Goal: Information Seeking & Learning: Learn about a topic

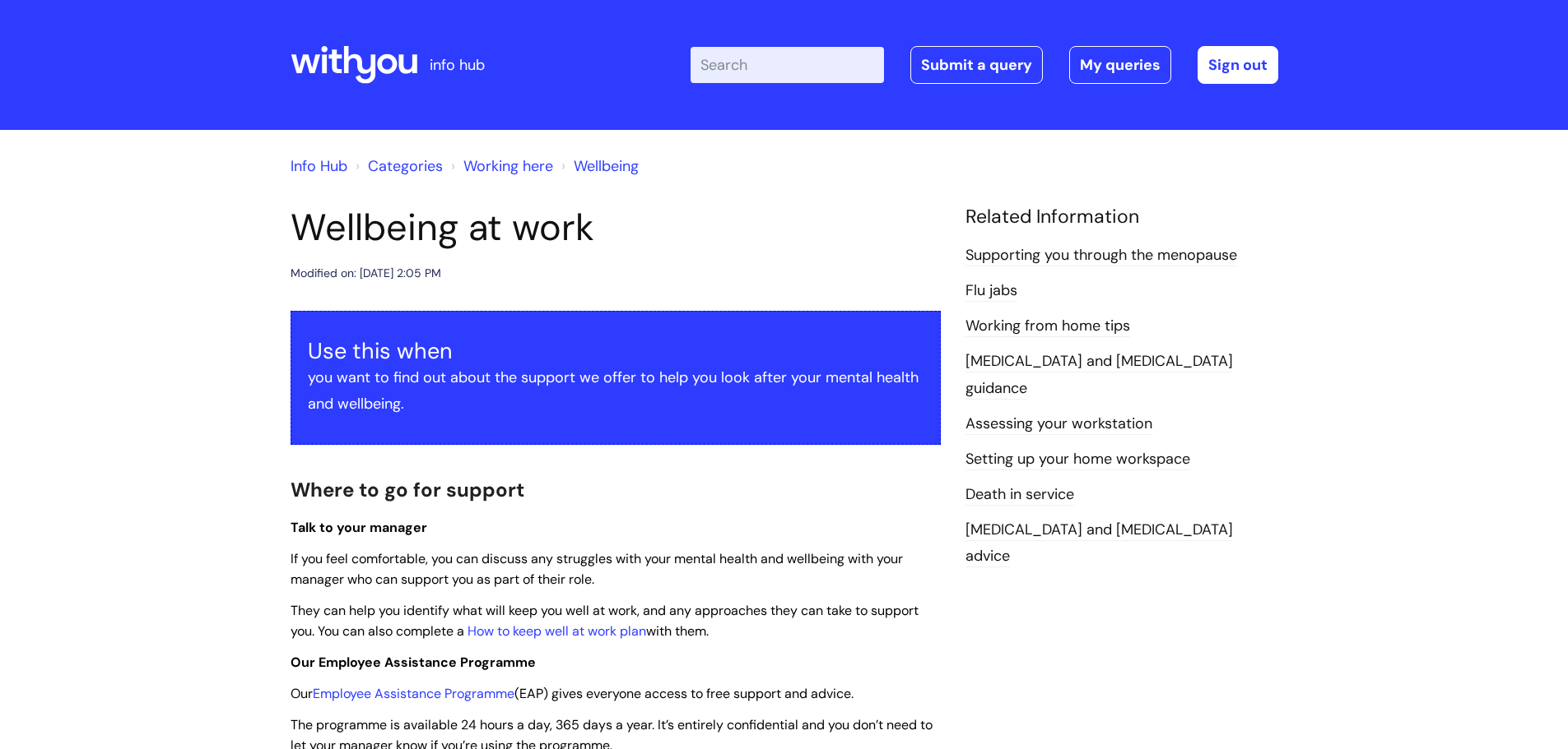
click at [728, 57] on input "Enter your search term here..." at bounding box center [788, 65] width 194 height 36
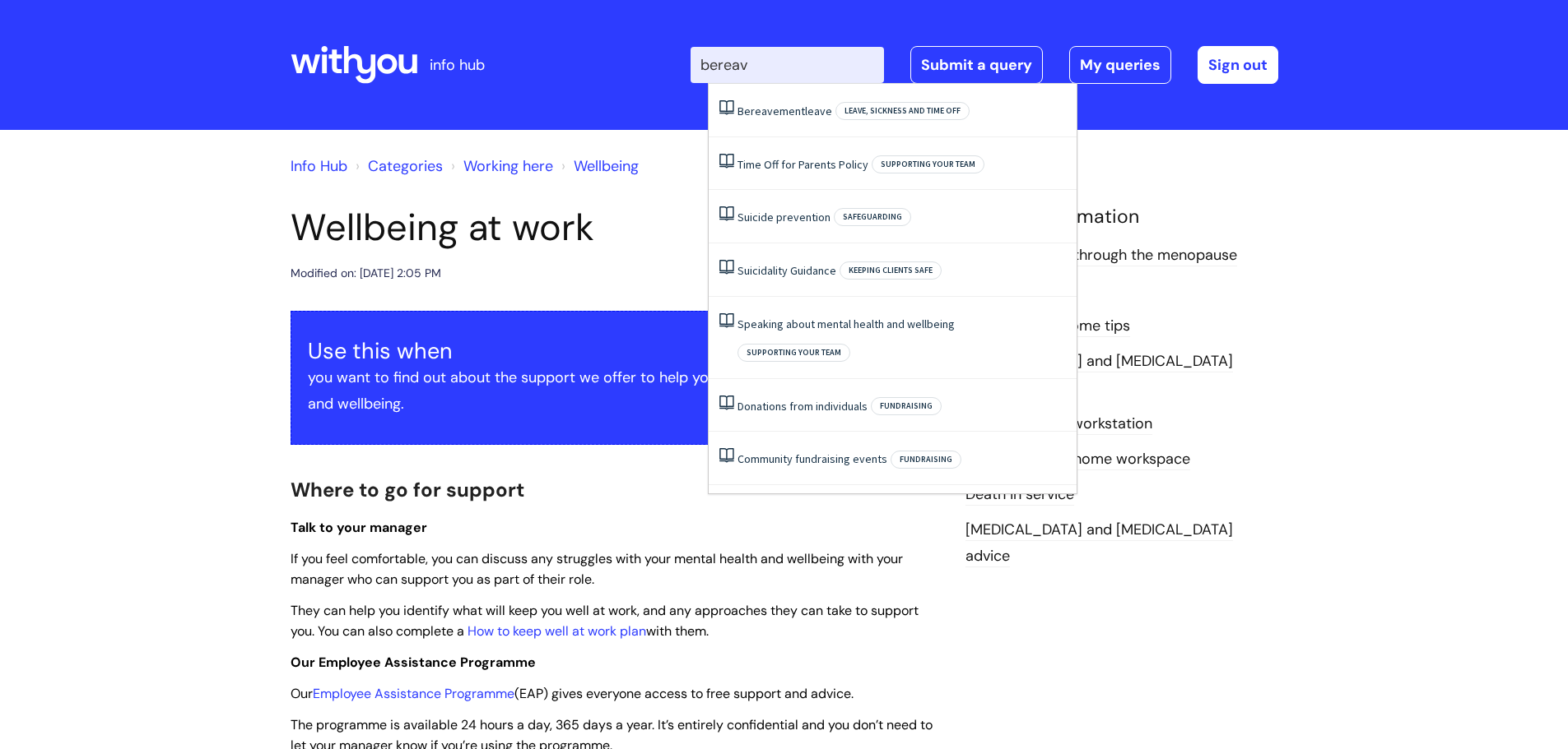
type input "bereave"
click at [762, 116] on span "Bereavement" at bounding box center [772, 111] width 67 height 15
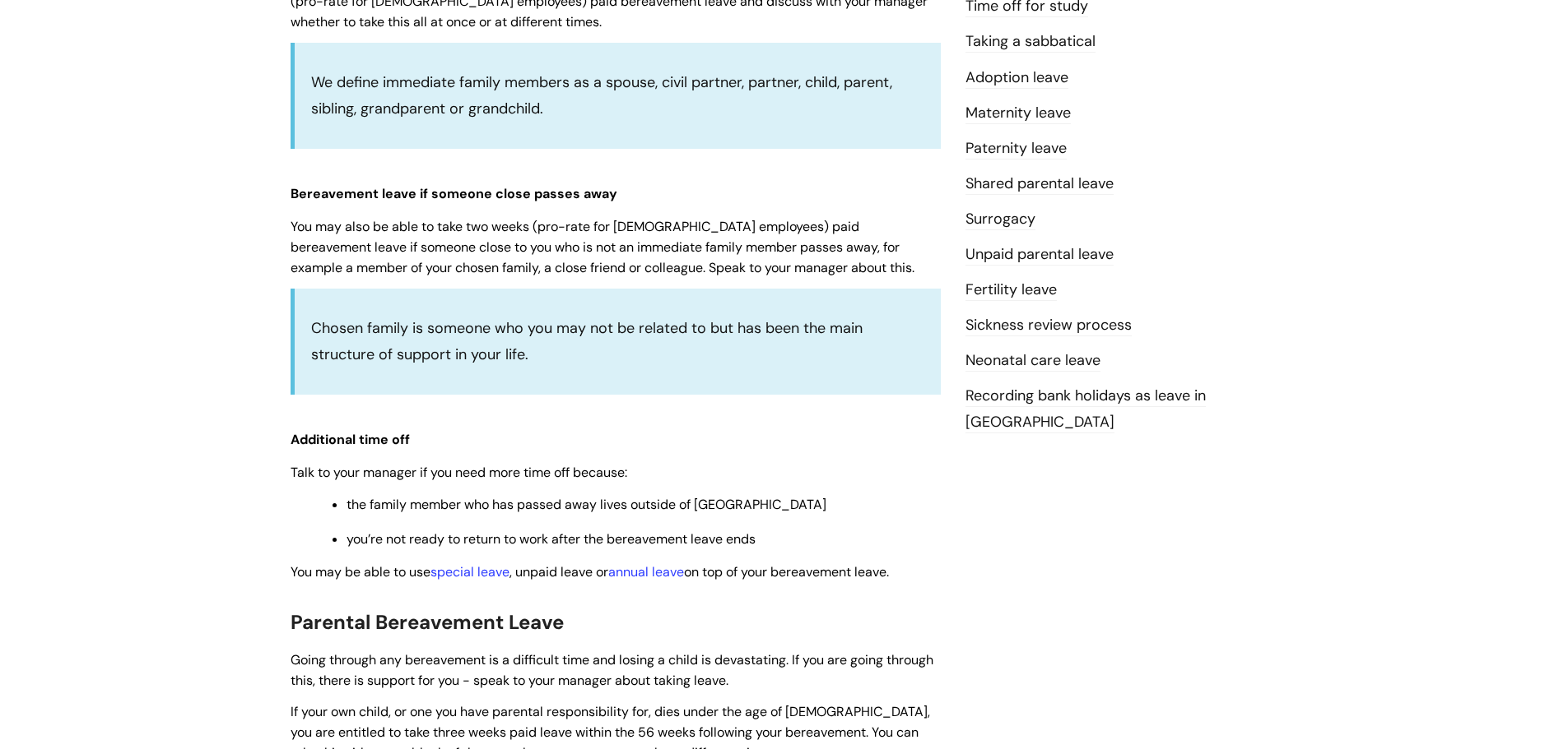
scroll to position [576, 0]
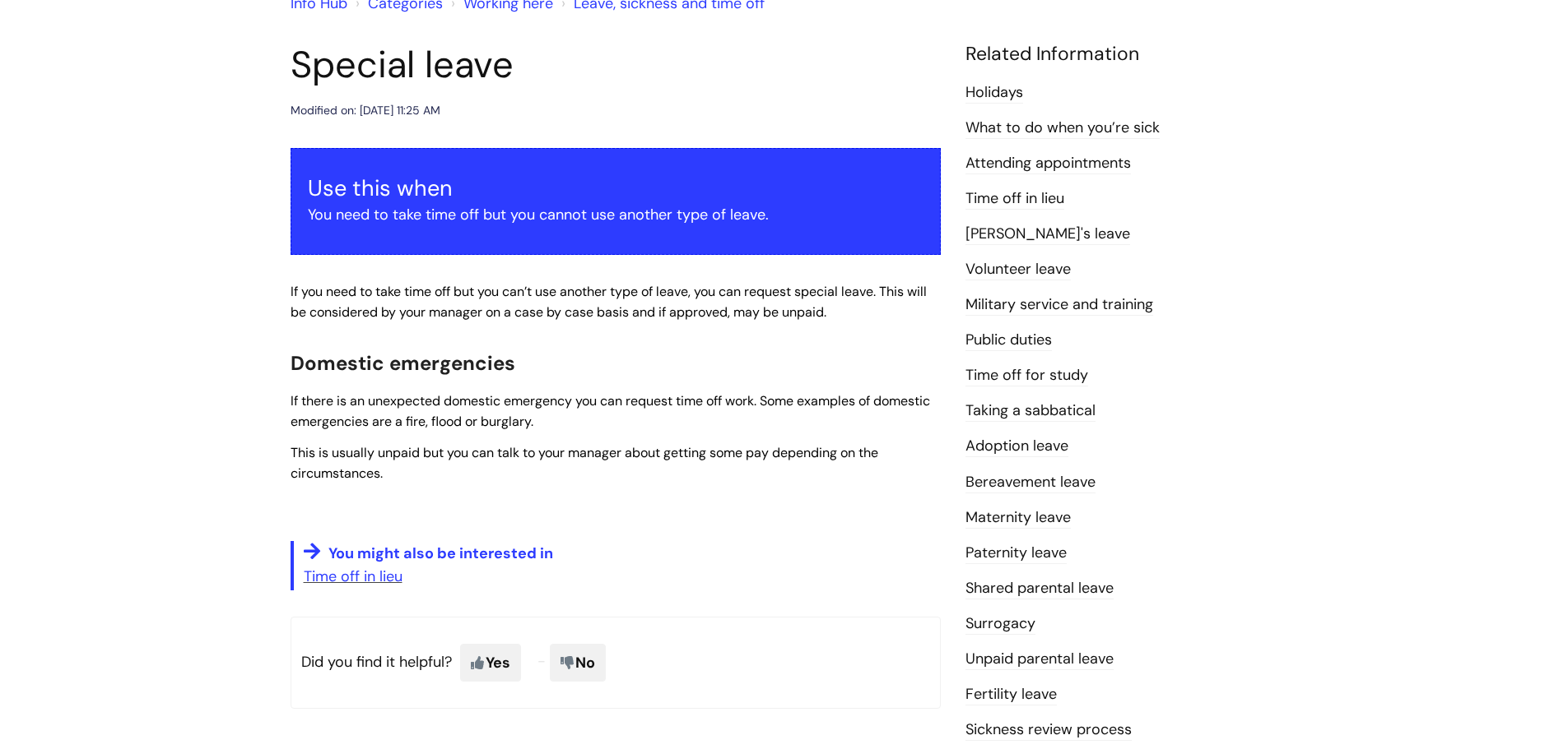
scroll to position [164, 0]
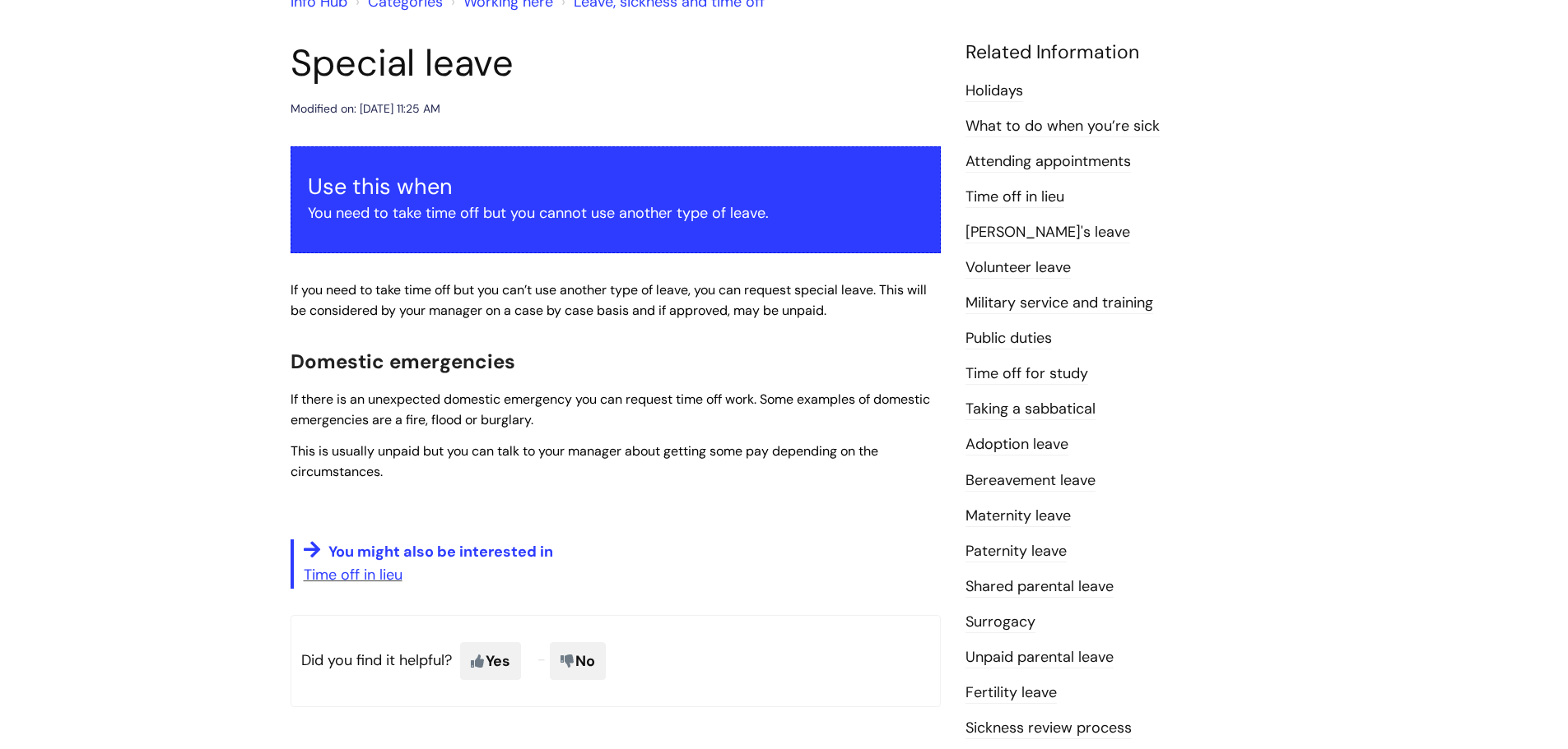
click at [1073, 482] on link "Bereavement leave" at bounding box center [1030, 481] width 130 height 21
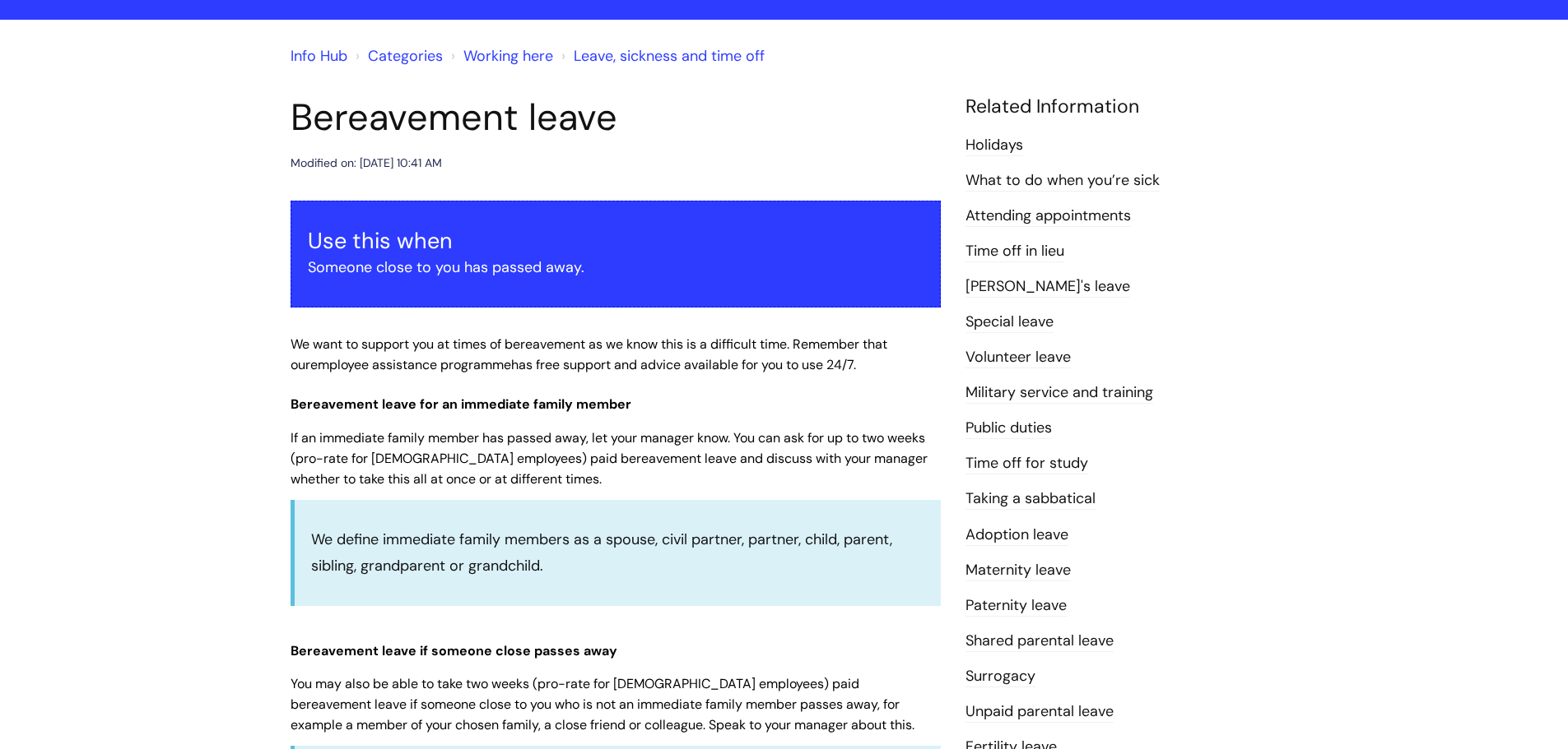
scroll to position [83, 0]
